Goal: Find specific page/section: Find specific page/section

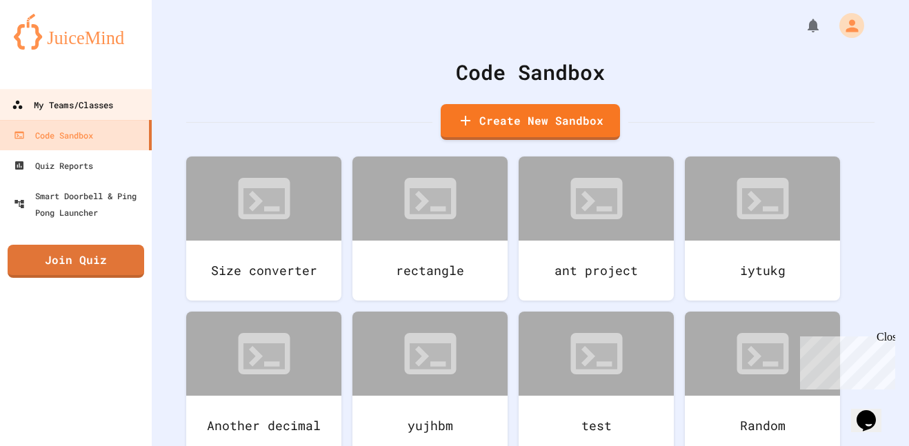
click at [42, 107] on div "My Teams/Classes" at bounding box center [62, 105] width 101 height 17
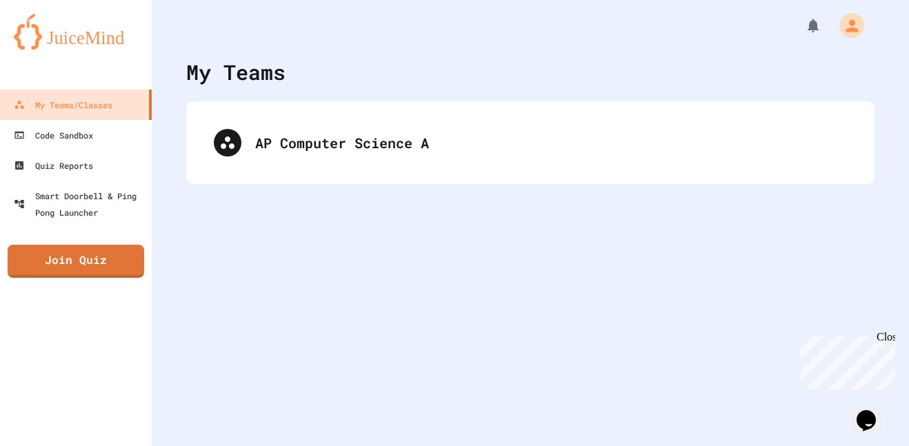
click at [272, 170] on div "AP Computer Science A" at bounding box center [530, 142] width 688 height 83
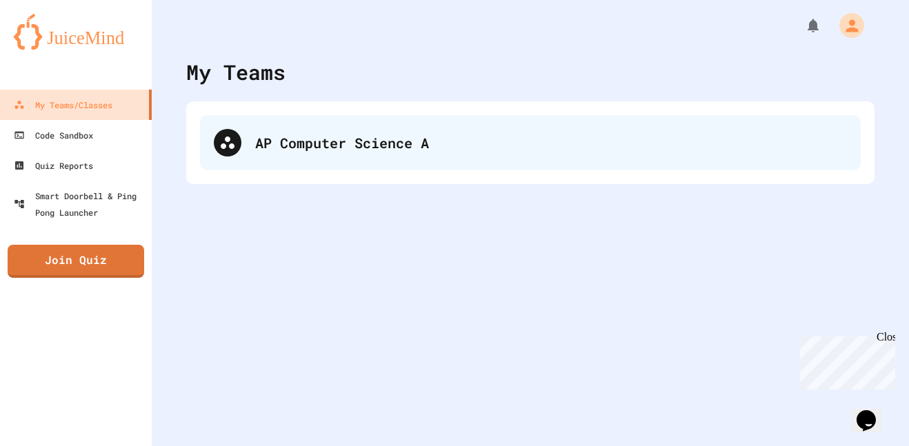
click at [268, 153] on div "AP Computer Science A" at bounding box center [530, 142] width 660 height 55
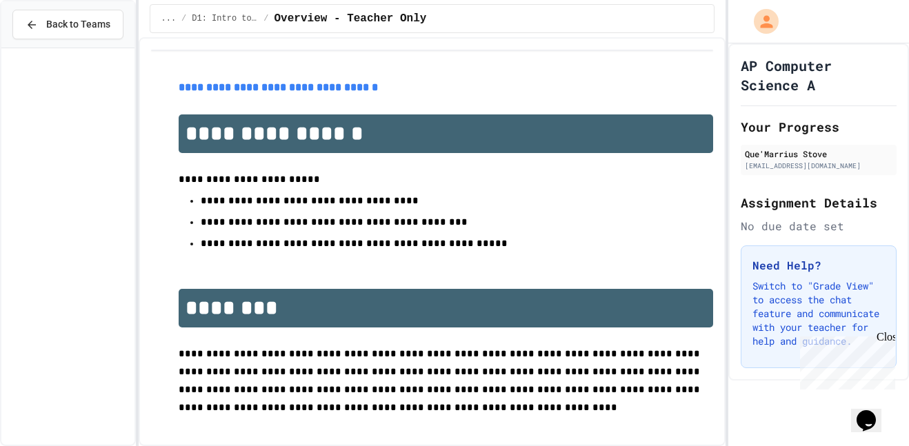
scroll to position [1037, 0]
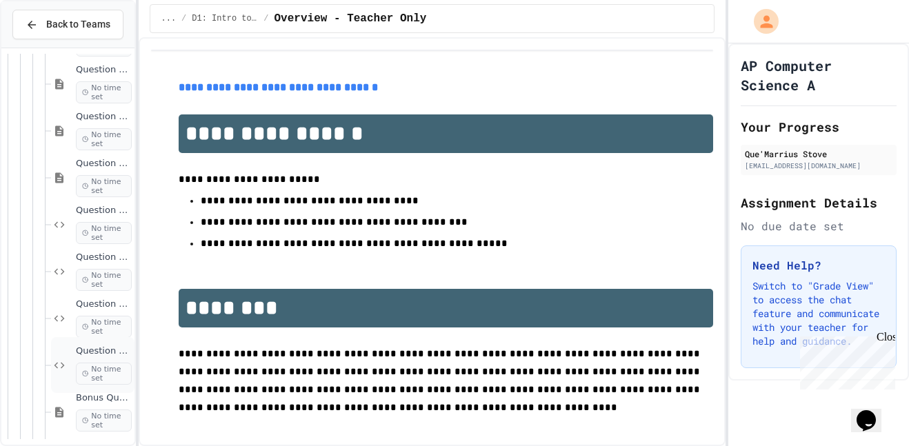
click at [61, 378] on div "Question #7 No time set" at bounding box center [92, 365] width 83 height 56
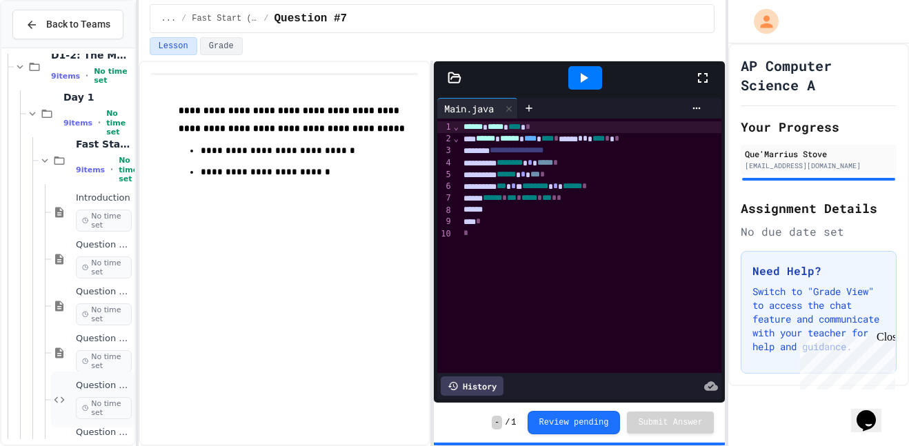
scroll to position [851, 0]
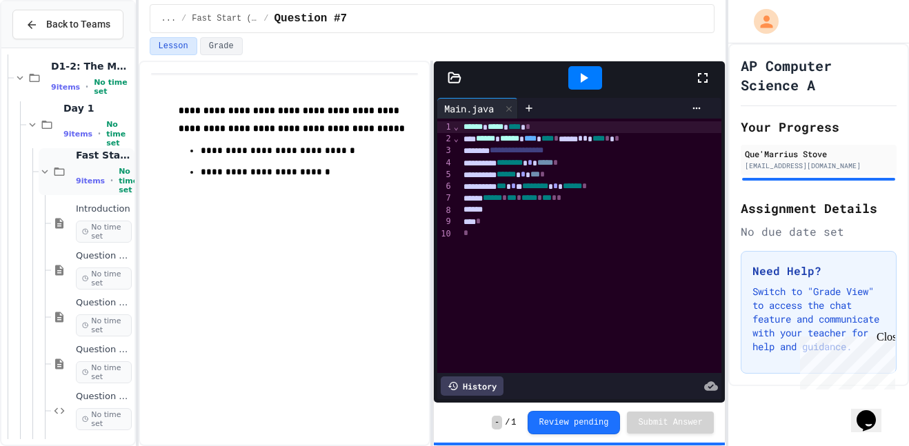
click at [50, 176] on icon at bounding box center [45, 171] width 12 height 12
